Goal: Information Seeking & Learning: Learn about a topic

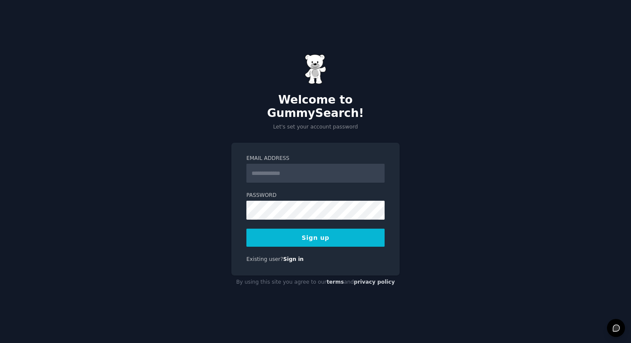
click at [311, 167] on input "Email Address" at bounding box center [316, 173] width 138 height 19
type input "**********"
click at [330, 230] on button "Sign up" at bounding box center [316, 238] width 138 height 18
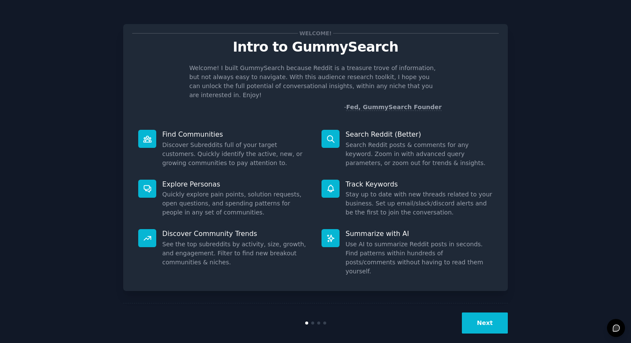
click at [551, 118] on div "Welcome! Intro to GummySearch Welcome! I built GummySearch because Reddit is a …" at bounding box center [315, 177] width 607 height 330
click at [494, 312] on button "Next" at bounding box center [485, 322] width 46 height 21
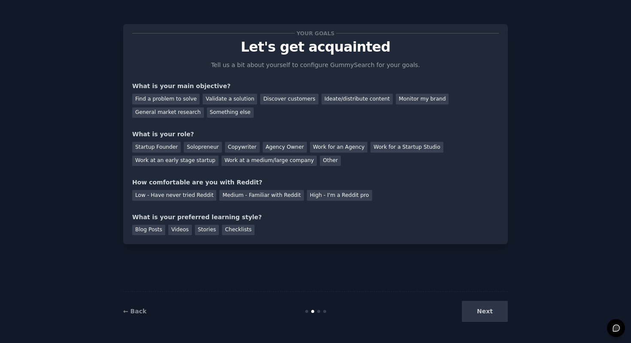
click at [131, 305] on div "← Back Next" at bounding box center [315, 311] width 385 height 40
click at [132, 307] on div "← Back" at bounding box center [187, 311] width 128 height 9
click at [137, 309] on link "← Back" at bounding box center [134, 311] width 23 height 7
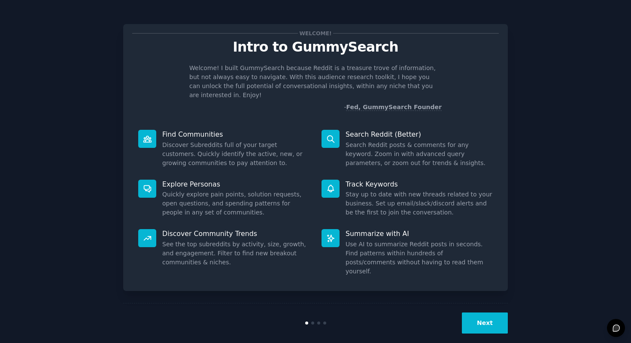
click at [472, 312] on button "Next" at bounding box center [485, 322] width 46 height 21
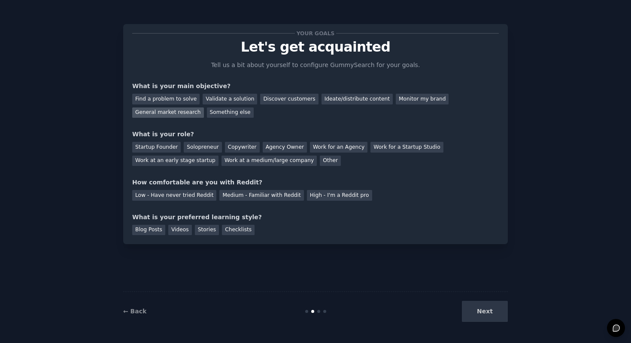
click at [187, 116] on div "General market research" at bounding box center [168, 112] width 72 height 11
click at [234, 114] on div "Something else" at bounding box center [230, 112] width 47 height 11
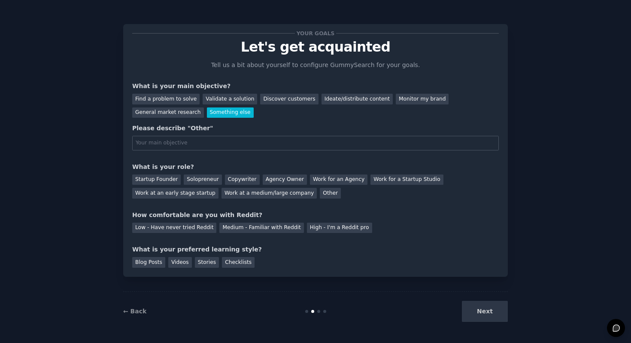
click at [222, 113] on div "Something else" at bounding box center [230, 112] width 47 height 11
click at [186, 116] on div "General market research" at bounding box center [168, 112] width 72 height 11
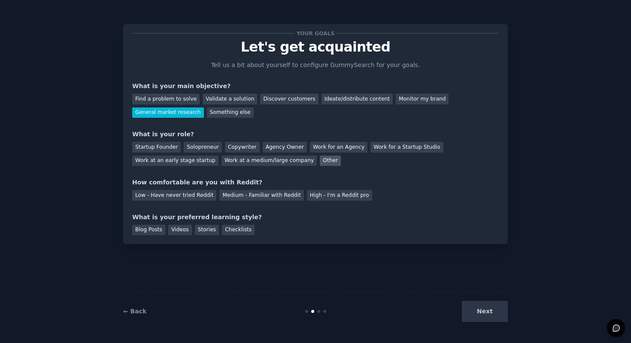
click at [320, 162] on div "Other" at bounding box center [330, 160] width 21 height 11
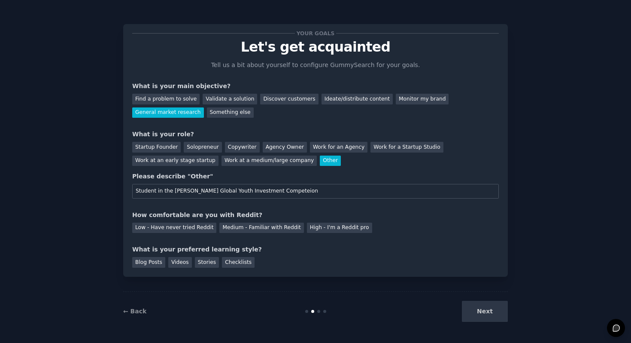
type input "Student in the [PERSON_NAME] Global Youth Investment Competeion"
click at [274, 193] on input "Student in the [PERSON_NAME] Global Youth Investment Competeion" at bounding box center [315, 191] width 367 height 15
click at [214, 150] on div "Solopreneur" at bounding box center [203, 147] width 38 height 11
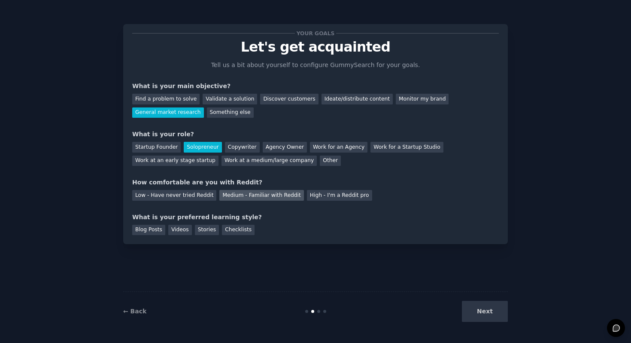
click at [237, 197] on div "Medium - Familiar with Reddit" at bounding box center [261, 195] width 84 height 11
click at [214, 232] on div "Stories" at bounding box center [207, 230] width 24 height 11
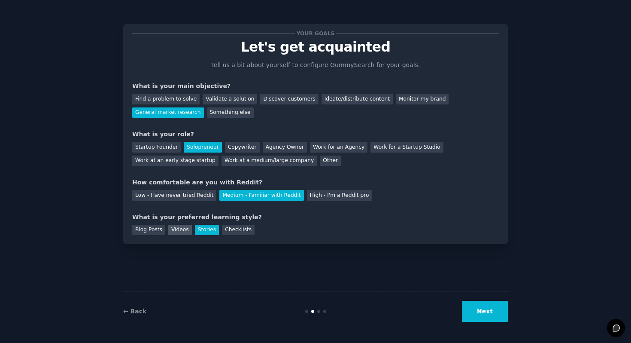
click at [184, 230] on div "Videos" at bounding box center [180, 230] width 24 height 11
click at [162, 230] on div "Blog Posts" at bounding box center [148, 230] width 33 height 11
click at [477, 312] on button "Next" at bounding box center [485, 311] width 46 height 21
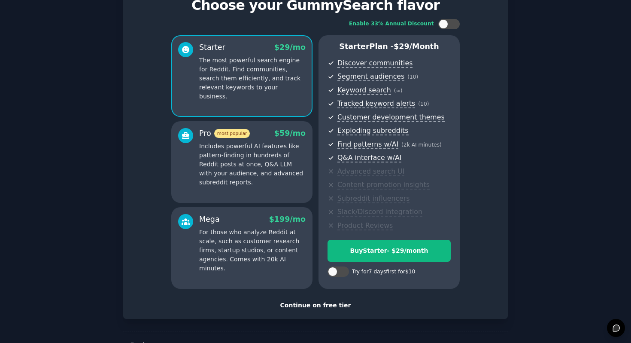
scroll to position [40, 0]
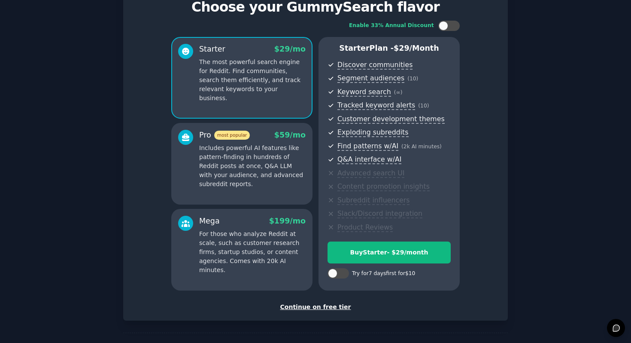
click at [273, 144] on p "Includes powerful AI features like pattern-finding in hundreds of Reddit posts …" at bounding box center [252, 165] width 107 height 45
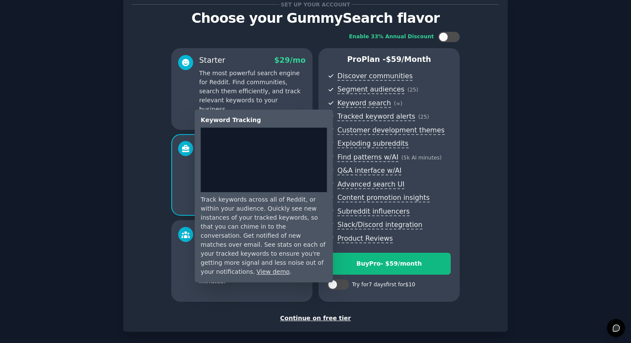
scroll to position [29, 0]
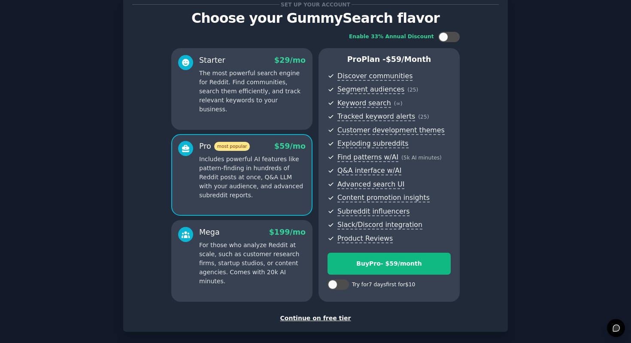
click at [263, 281] on div "Mega $ 199 /mo For those who analyze Reddit at scale, such as customer research…" at bounding box center [241, 261] width 141 height 82
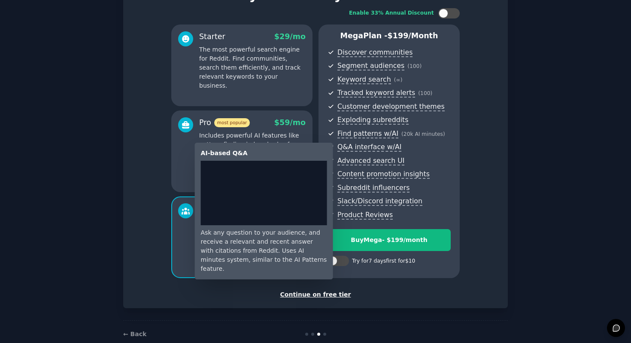
scroll to position [50, 0]
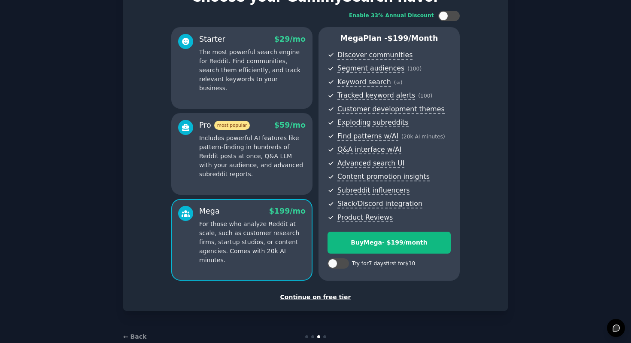
drag, startPoint x: 393, startPoint y: 130, endPoint x: 393, endPoint y: 139, distance: 8.6
click at [393, 138] on ul "Discover communities Segment audiences ( 100 ) Keyword search ( ∞ ) Tracked key…" at bounding box center [389, 136] width 123 height 173
click at [432, 192] on span "Subreddit influencers" at bounding box center [394, 190] width 113 height 11
click at [302, 173] on p "Includes powerful AI features like pattern-finding in hundreds of Reddit posts …" at bounding box center [252, 156] width 107 height 45
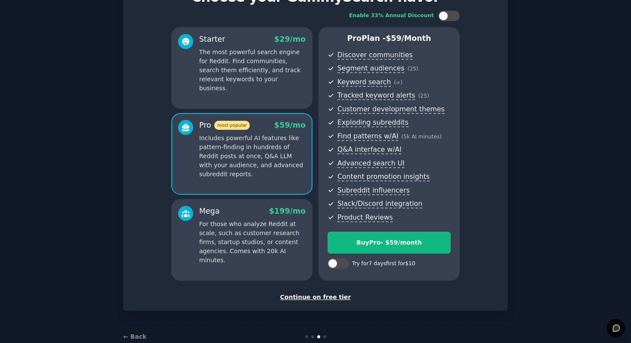
click at [295, 210] on span "$ 199 /mo" at bounding box center [287, 211] width 37 height 9
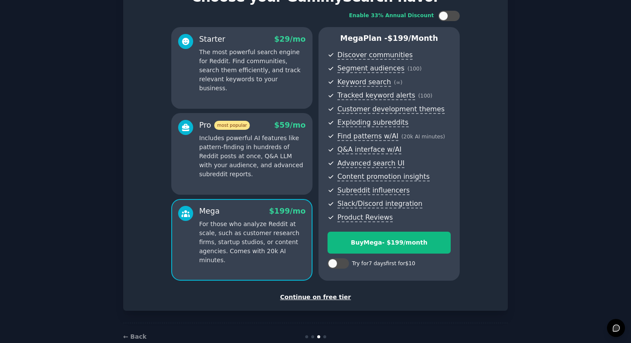
click at [295, 167] on p "Includes powerful AI features like pattern-finding in hundreds of Reddit posts …" at bounding box center [252, 156] width 107 height 45
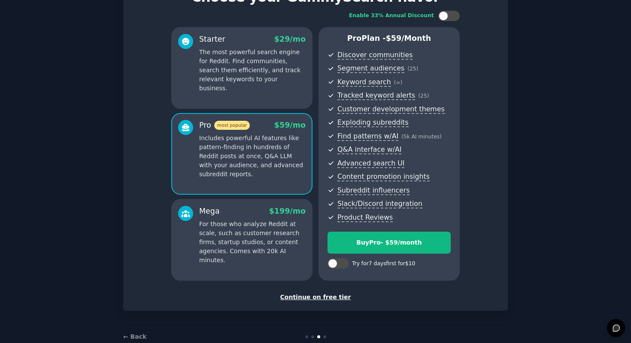
click at [244, 35] on div "Starter $ 29 /mo" at bounding box center [252, 39] width 107 height 11
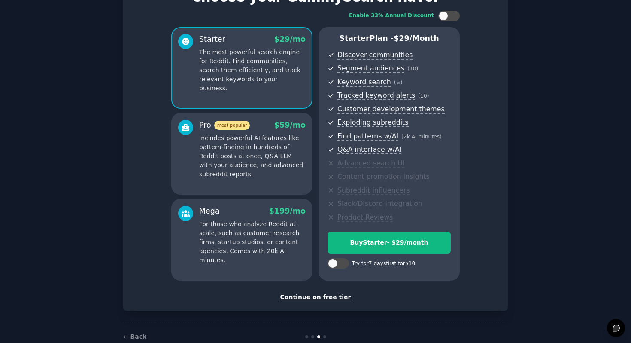
click at [290, 173] on p "Includes powerful AI features like pattern-finding in hundreds of Reddit posts …" at bounding box center [252, 156] width 107 height 45
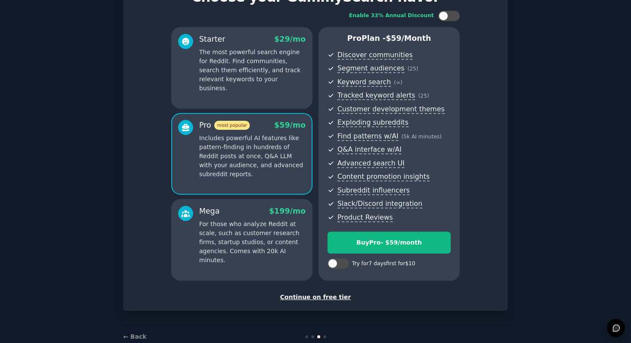
click at [280, 67] on p "The most powerful search engine for Reddit. Find communities, search them effic…" at bounding box center [252, 70] width 107 height 45
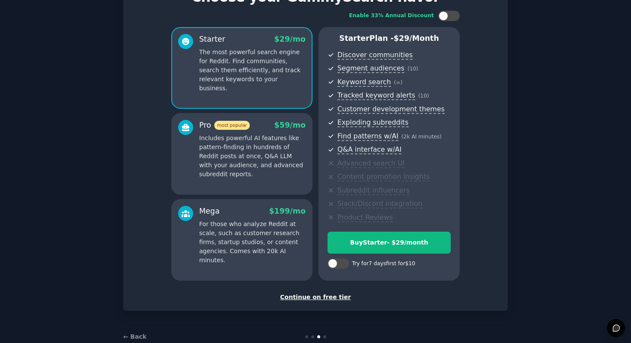
click at [272, 133] on div "Pro most popular $ 59 /mo Includes powerful AI features like pattern-finding in…" at bounding box center [252, 149] width 107 height 59
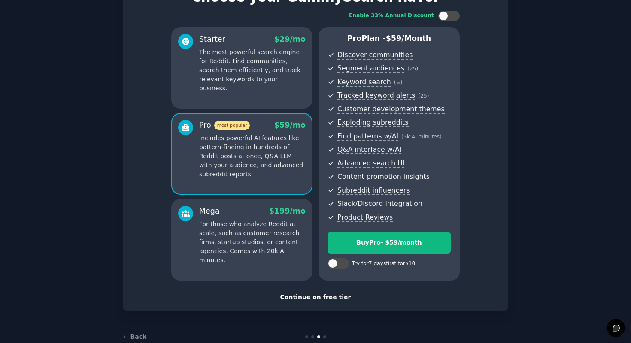
click at [259, 73] on p "The most powerful search engine for Reddit. Find communities, search them effic…" at bounding box center [252, 70] width 107 height 45
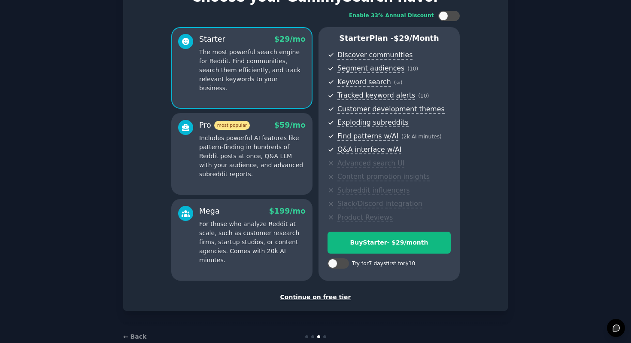
click at [267, 149] on p "Includes powerful AI features like pattern-finding in hundreds of Reddit posts …" at bounding box center [252, 156] width 107 height 45
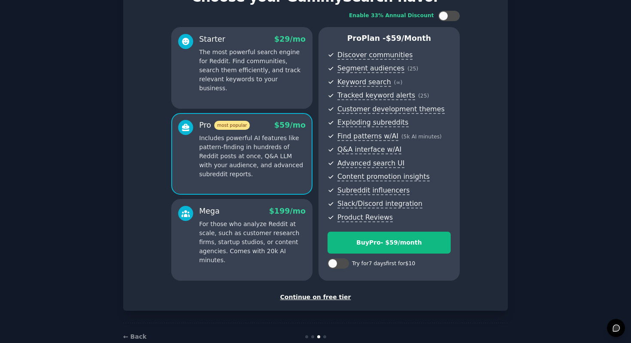
click at [267, 214] on div "Mega $ 199 /mo" at bounding box center [252, 211] width 107 height 11
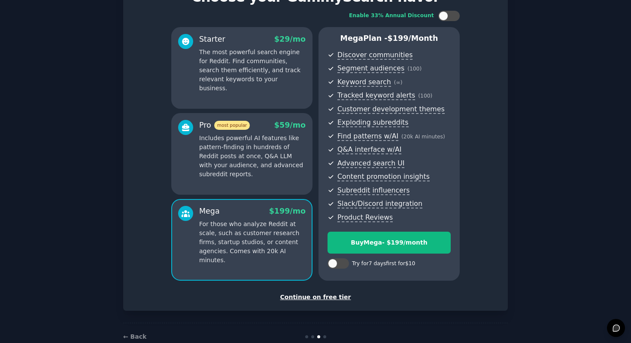
click at [261, 78] on p "The most powerful search engine for Reddit. Find communities, search them effic…" at bounding box center [252, 70] width 107 height 45
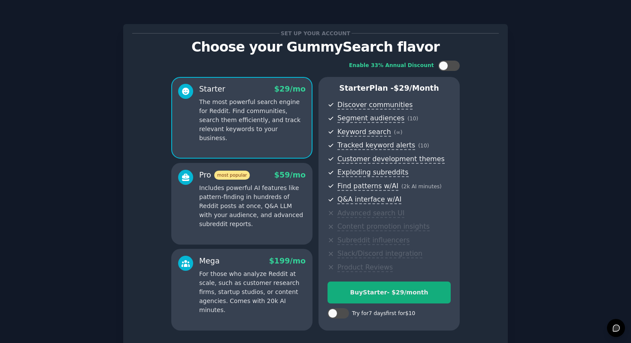
scroll to position [1, 0]
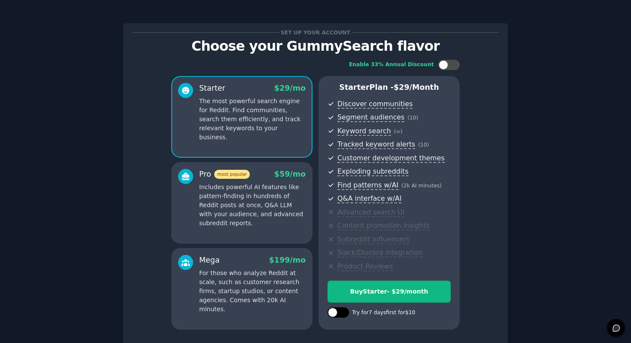
click at [333, 310] on div at bounding box center [332, 312] width 9 height 9
checkbox input "true"
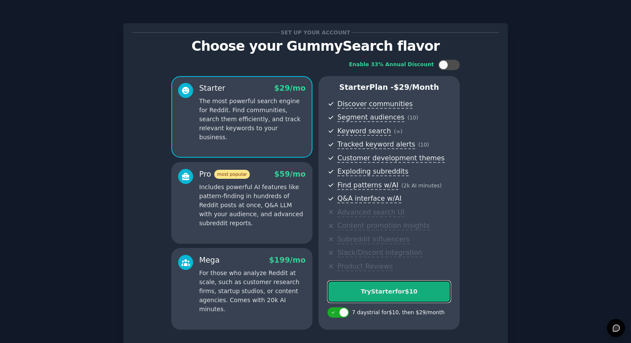
click at [394, 296] on div "Try Starter for $10" at bounding box center [389, 291] width 122 height 9
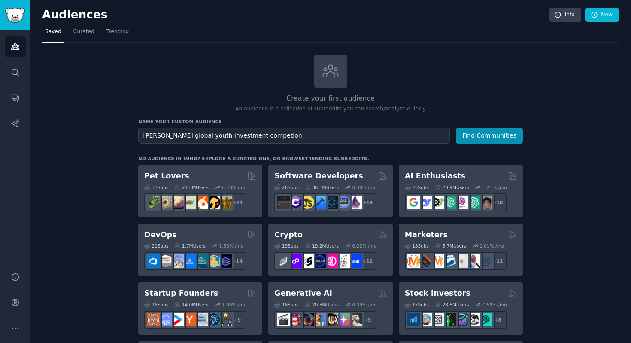
click at [253, 135] on input "Wharton global youth investment competion" at bounding box center [294, 136] width 312 height 16
click at [270, 133] on input "Wharton global youth investment competion" at bounding box center [294, 136] width 312 height 16
type input "Wharton global youth investment competition"
click at [456, 128] on button "Find Communities" at bounding box center [489, 136] width 67 height 16
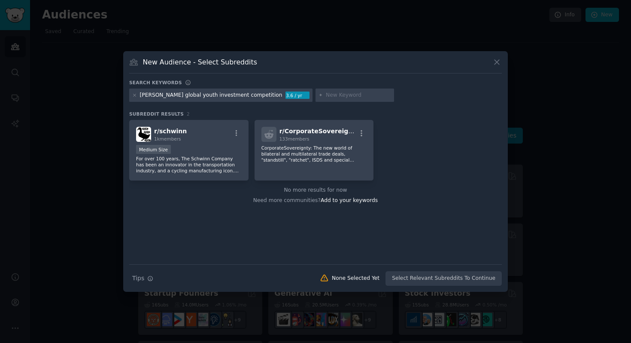
click at [500, 63] on icon at bounding box center [497, 62] width 9 height 9
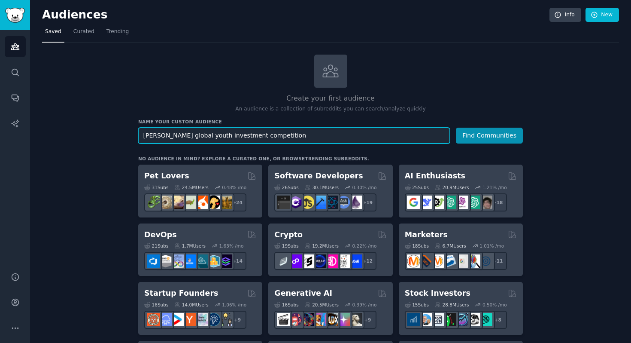
drag, startPoint x: 202, startPoint y: 135, endPoint x: 164, endPoint y: 134, distance: 38.3
click at [164, 134] on input "Wharton global youth investment competition" at bounding box center [294, 136] width 312 height 16
type input "Wharton investment competition"
click at [456, 128] on button "Find Communities" at bounding box center [489, 136] width 67 height 16
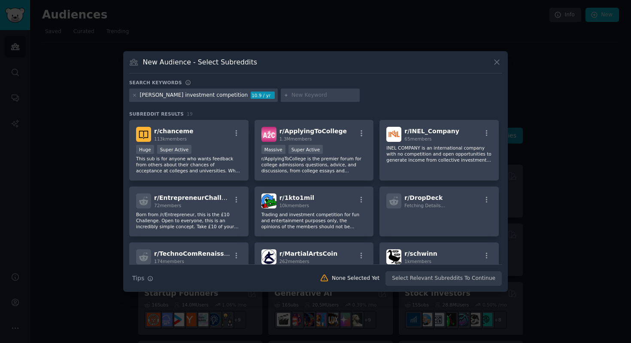
click at [209, 93] on div "Wharton investment competition" at bounding box center [194, 95] width 108 height 8
click at [137, 95] on div "Wharton investment competition 10.9 / yr" at bounding box center [203, 95] width 149 height 14
click at [136, 95] on icon at bounding box center [134, 95] width 5 height 5
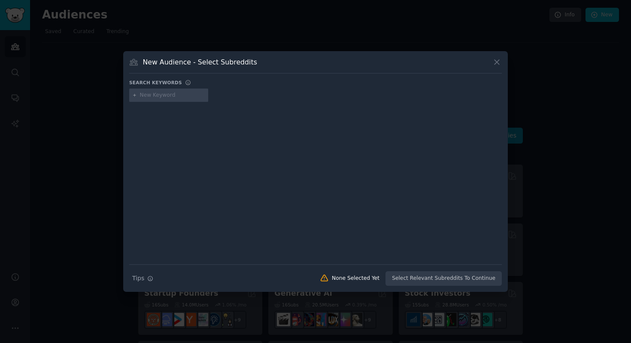
click at [161, 92] on input "text" at bounding box center [172, 95] width 65 height 8
click at [501, 63] on icon at bounding box center [497, 62] width 9 height 9
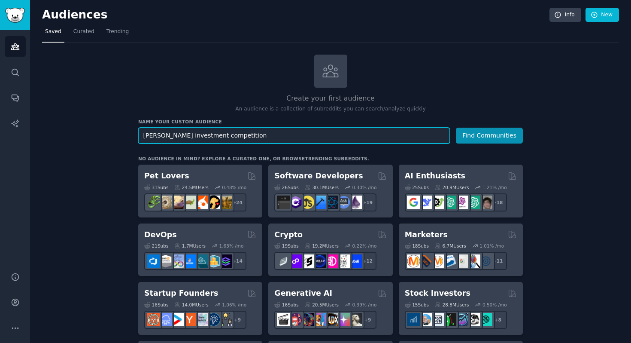
click at [295, 140] on input "Wharton investment competition" at bounding box center [294, 136] width 312 height 16
paste input "Connor Barwin"
type input "Connor Barwin"
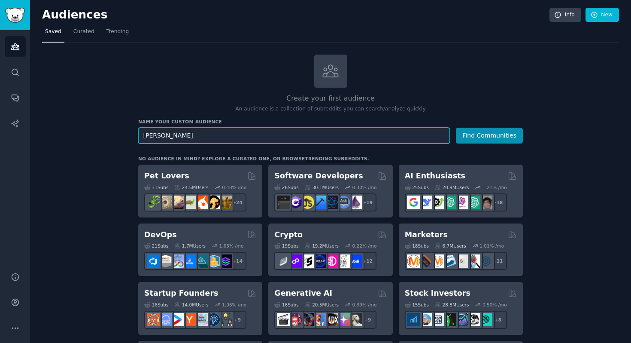
click at [456, 128] on button "Find Communities" at bounding box center [489, 136] width 67 height 16
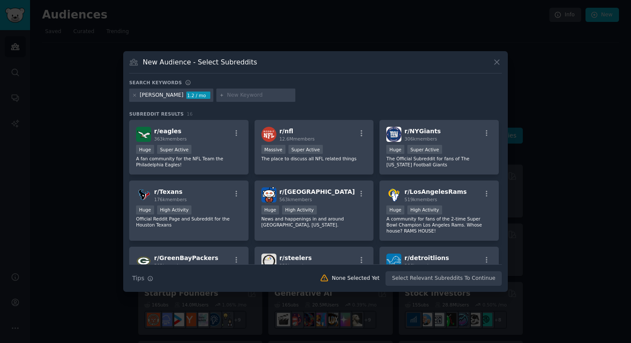
click at [228, 91] on input "text" at bounding box center [259, 95] width 65 height 8
type input "wharton"
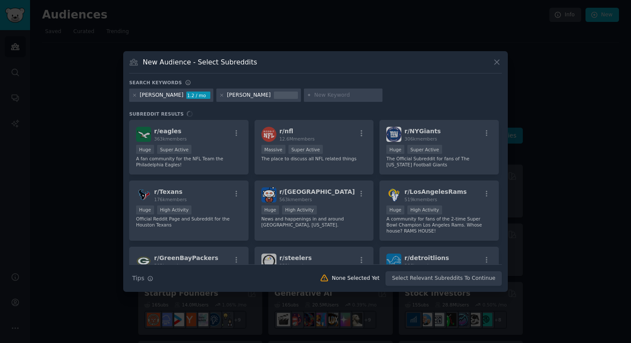
click at [439, 279] on div "Search Tips Tips None Selected Yet Select Relevant Subreddits To Continue" at bounding box center [315, 274] width 373 height 21
click at [456, 278] on div "Search Tips Tips None Selected Yet Select Relevant Subreddits To Continue" at bounding box center [315, 274] width 373 height 21
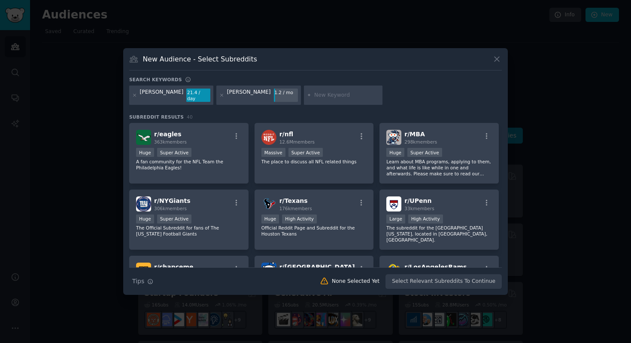
click at [314, 92] on input "text" at bounding box center [346, 95] width 65 height 8
type input "investment"
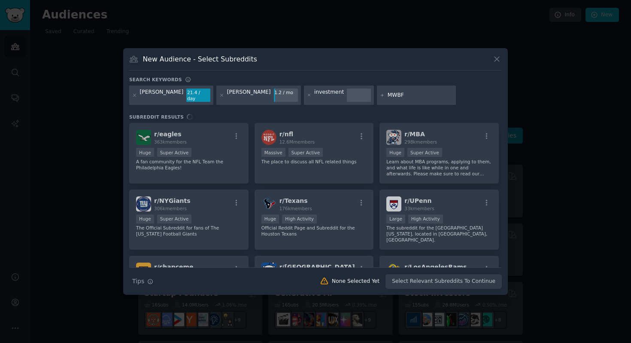
type input "MWBF"
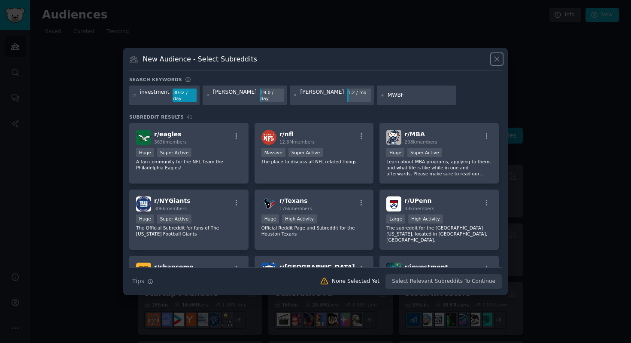
click at [494, 58] on icon at bounding box center [497, 59] width 9 height 9
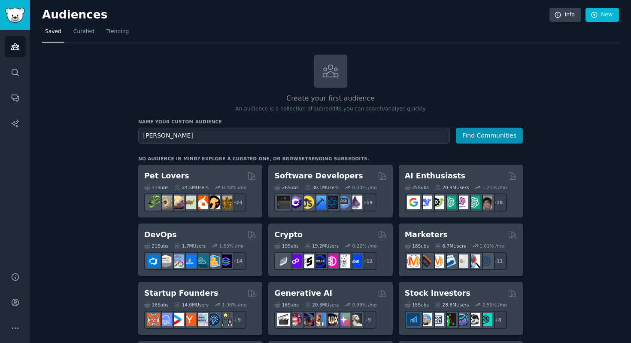
click at [494, 58] on div "Create your first audience An audience is a collection of subreddits you can se…" at bounding box center [330, 84] width 385 height 58
click at [83, 32] on span "Curated" at bounding box center [83, 32] width 21 height 8
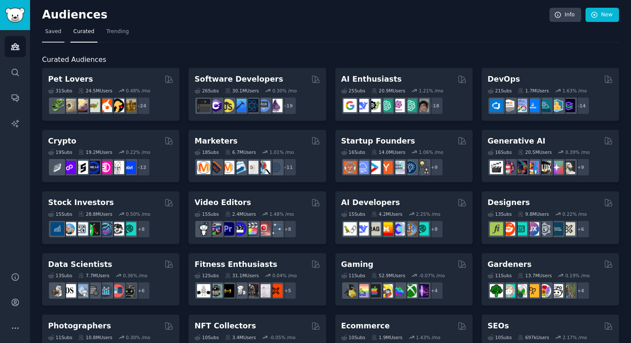
click at [59, 32] on span "Saved" at bounding box center [53, 32] width 16 height 8
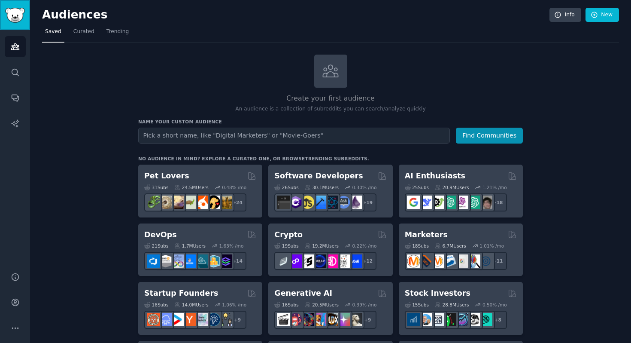
click at [7, 9] on img "Sidebar" at bounding box center [15, 15] width 20 height 15
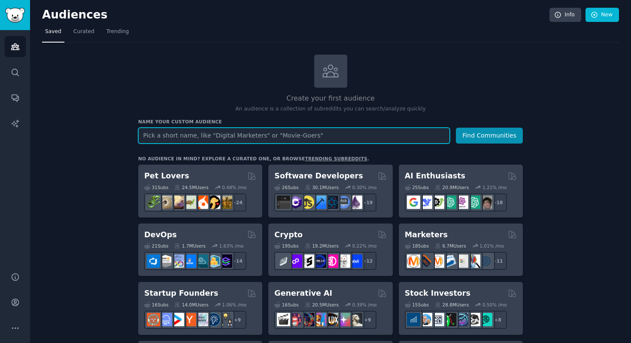
click at [205, 139] on input "text" at bounding box center [294, 136] width 312 height 16
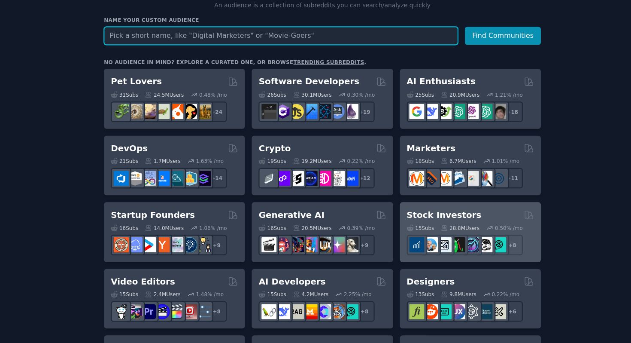
scroll to position [69, 0]
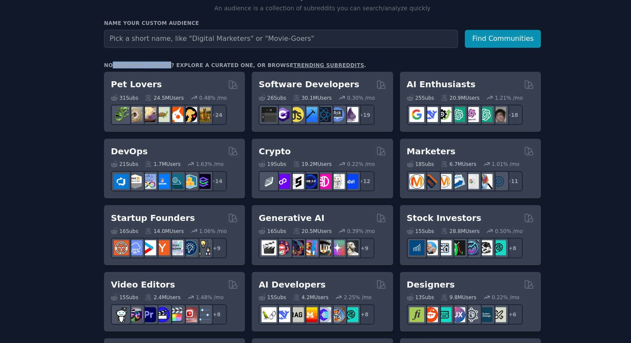
drag, startPoint x: 144, startPoint y: 89, endPoint x: 190, endPoint y: 86, distance: 46.1
click at [190, 87] on div "No audience in mind? Explore a curated one, or browse trending subreddits ." at bounding box center [253, 90] width 231 height 6
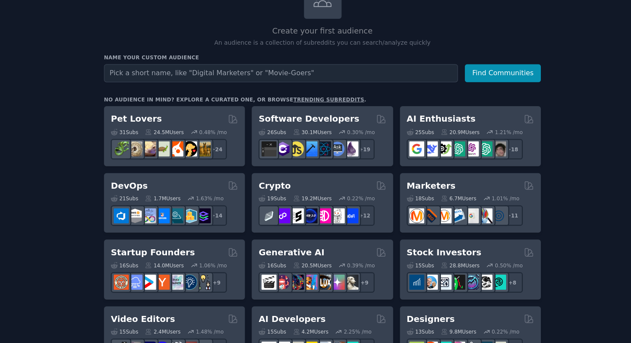
scroll to position [41, 0]
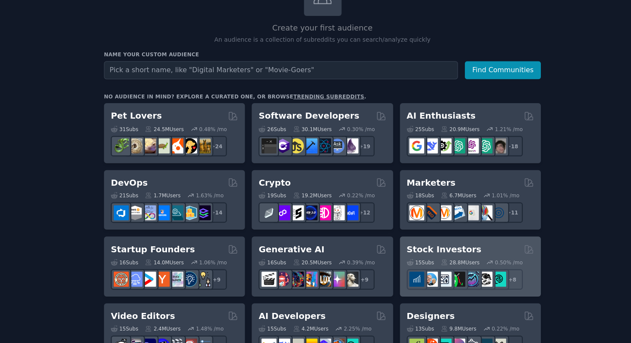
click at [466, 256] on div "Stock Investors" at bounding box center [461, 252] width 112 height 11
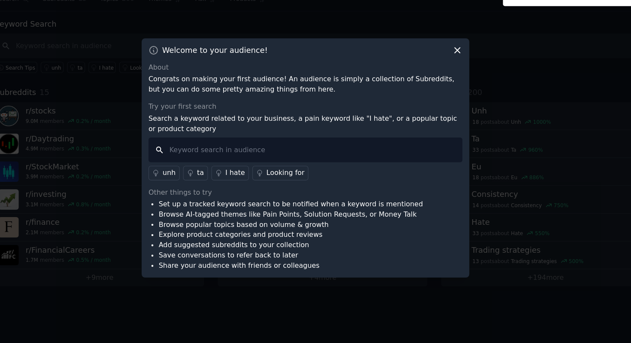
click at [266, 164] on input "text" at bounding box center [315, 164] width 277 height 22
click at [448, 78] on icon at bounding box center [449, 76] width 5 height 5
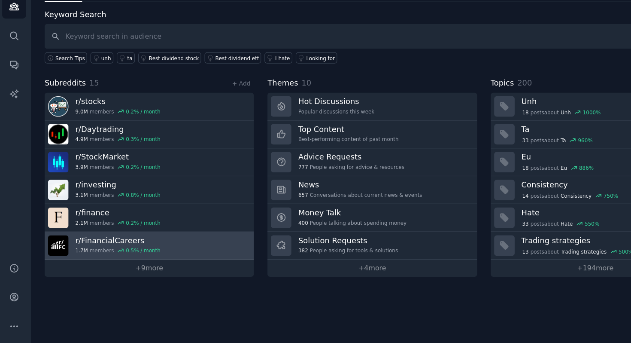
click at [128, 267] on link "r/ FinancialCareers 1.7M members 0.5 % / month" at bounding box center [134, 257] width 184 height 24
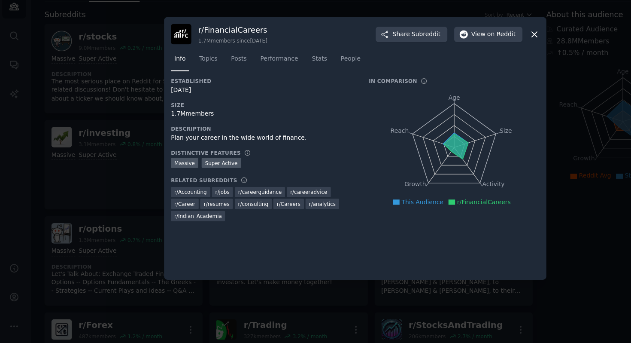
click at [169, 73] on div "​ r/ FinancialCareers 1.7M members since 03/04/2011 Share Subreddit View on Red…" at bounding box center [315, 171] width 625 height 343
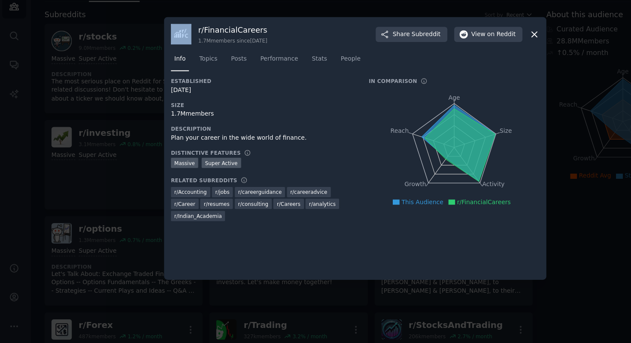
click at [473, 73] on icon at bounding box center [473, 71] width 9 height 9
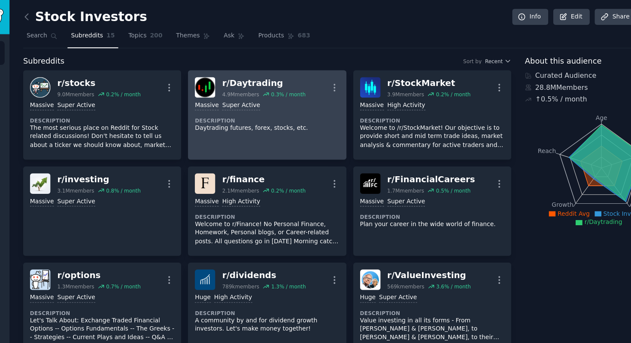
scroll to position [9, 0]
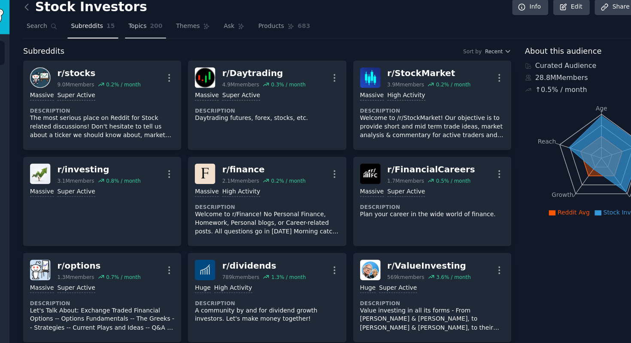
click at [147, 24] on span "Topics" at bounding box center [143, 23] width 16 height 8
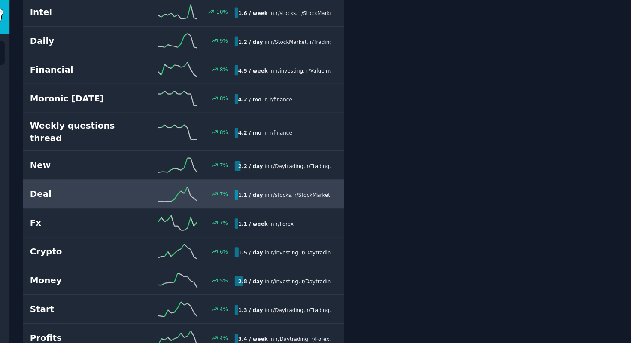
scroll to position [1938, 0]
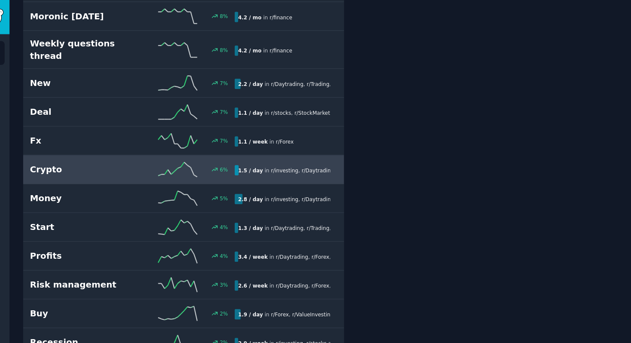
click at [65, 137] on link "Crypto 6 % 1.5 / day in r/ investing , r/ Daytrading , and 4 other s" at bounding box center [183, 149] width 283 height 25
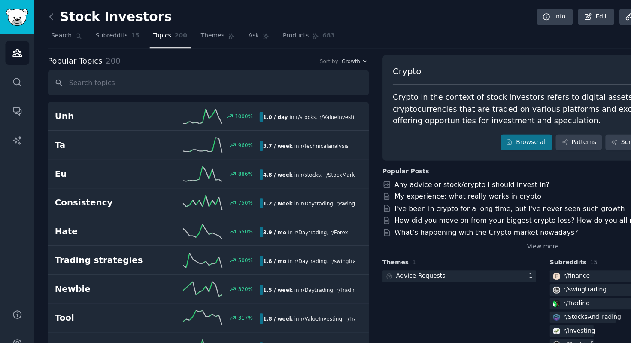
click at [44, 14] on icon at bounding box center [45, 14] width 3 height 5
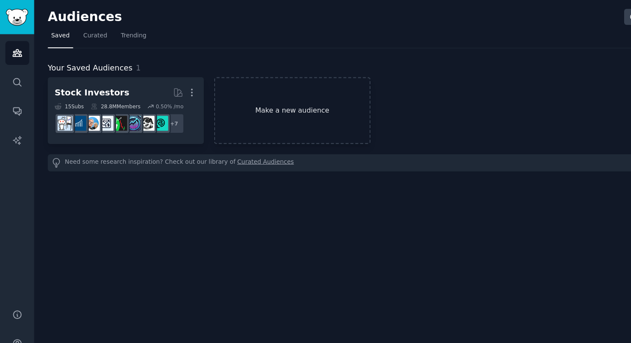
click at [297, 118] on link "Make a new audience" at bounding box center [257, 97] width 137 height 59
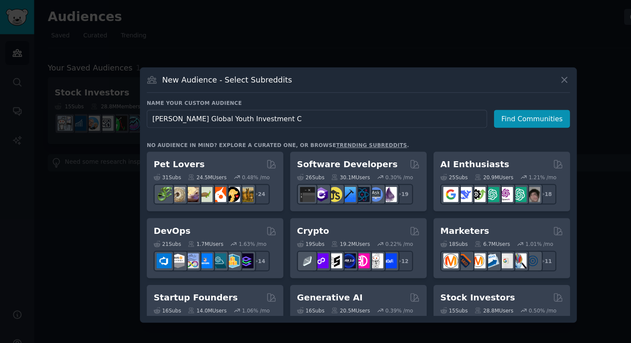
type input "Wharton Global Youth Investment"
click button "Find Communities" at bounding box center [468, 105] width 67 height 16
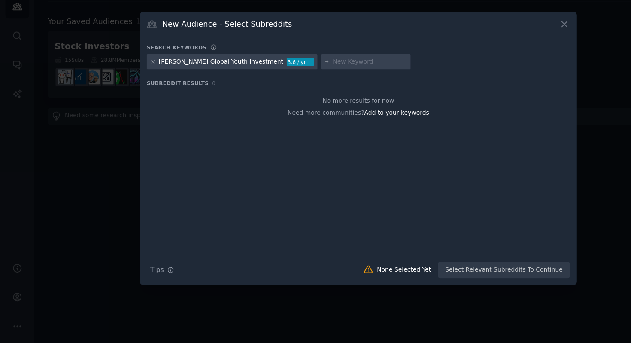
click at [171, 91] on div "Wharton Global Youth Investment" at bounding box center [195, 95] width 110 height 8
click at [219, 96] on div "Wharton Global Youth Investment" at bounding box center [195, 95] width 110 height 8
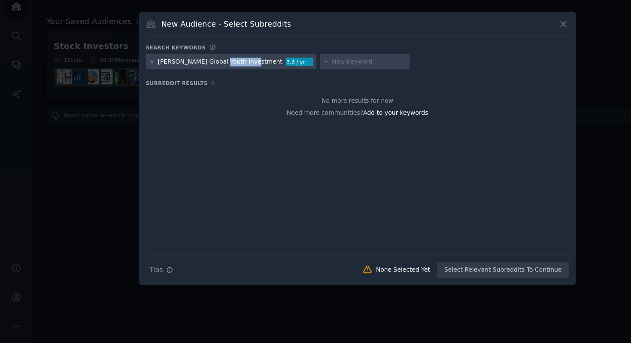
click at [219, 96] on div "Wharton Global Youth Investment" at bounding box center [195, 95] width 110 height 8
click at [224, 97] on div "Wharton Global Youth Investment 3.6 / yr" at bounding box center [204, 95] width 150 height 14
click at [135, 95] on icon at bounding box center [134, 95] width 5 height 5
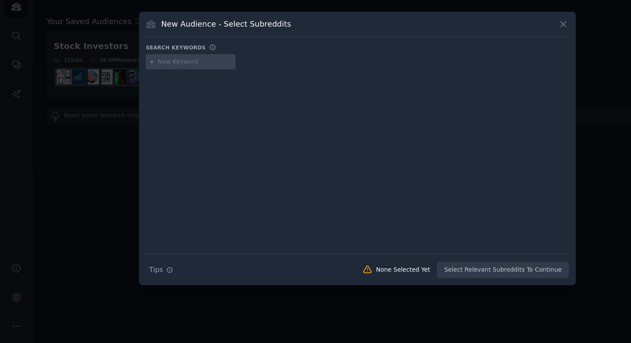
click at [154, 95] on input "text" at bounding box center [172, 95] width 65 height 8
type input "Wharton"
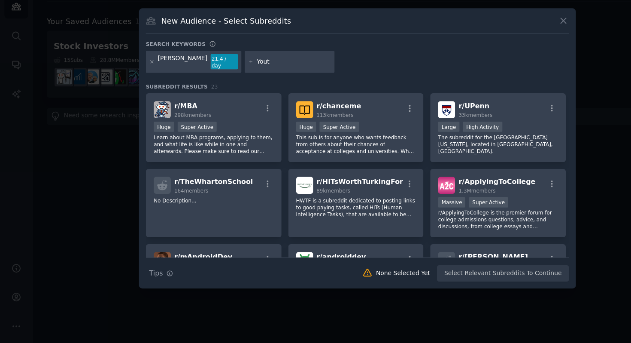
type input "Youth"
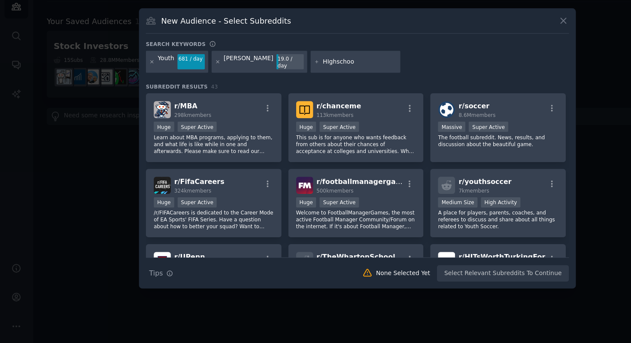
type input "HIghschool"
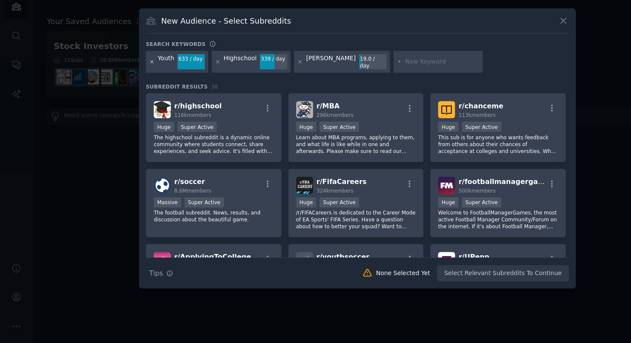
click at [135, 95] on icon at bounding box center [134, 95] width 5 height 5
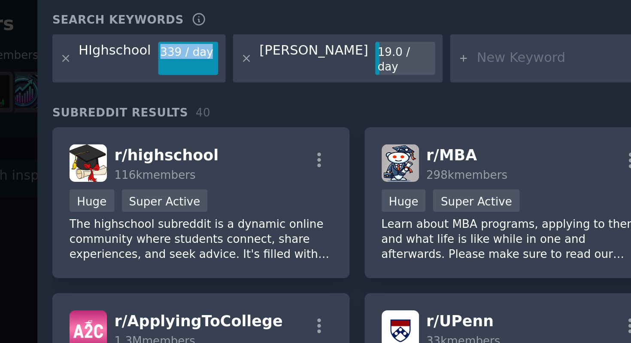
drag, startPoint x: 169, startPoint y: 92, endPoint x: 191, endPoint y: 92, distance: 21.9
click at [191, 92] on div "HIghschool 339 / day" at bounding box center [164, 95] width 70 height 20
click at [207, 104] on div "HIghschool 339 / day Wharton 19.0 / day" at bounding box center [315, 96] width 373 height 23
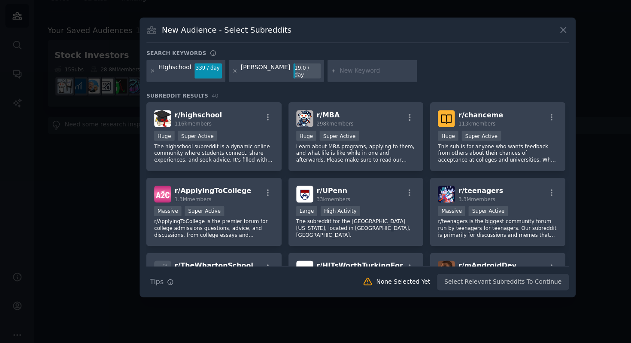
click at [323, 97] on input "text" at bounding box center [332, 95] width 65 height 8
type input "investment"
